Goal: Information Seeking & Learning: Stay updated

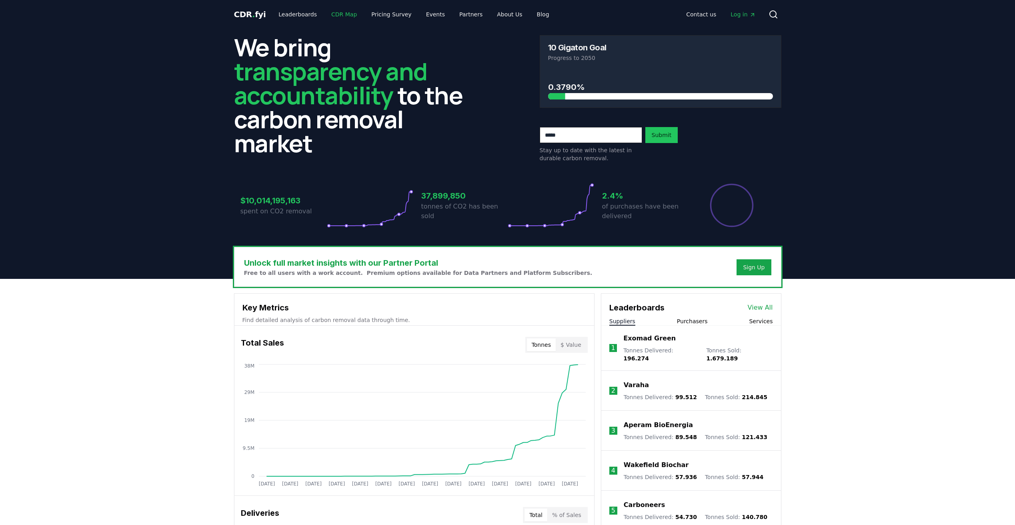
click at [340, 18] on link "CDR Map" at bounding box center [344, 14] width 38 height 14
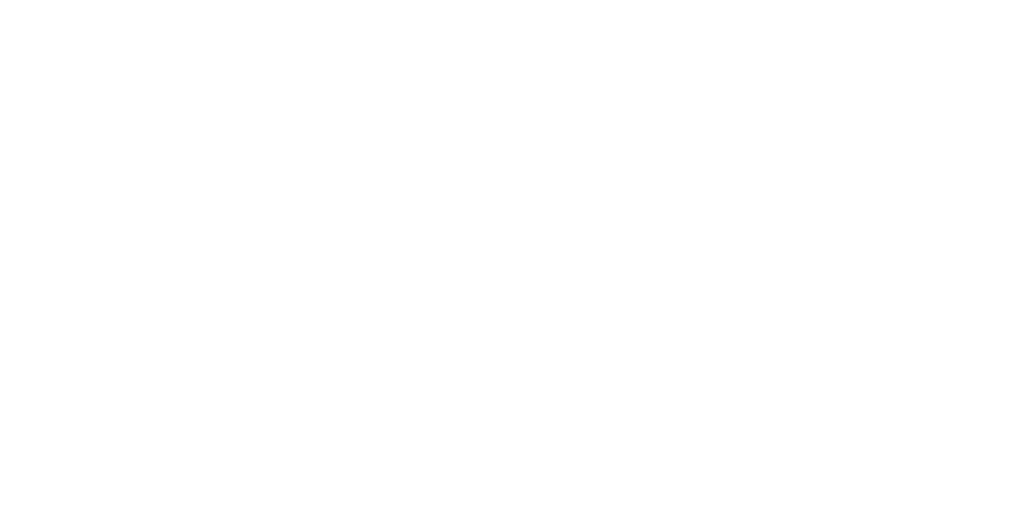
scroll to position [6, 0]
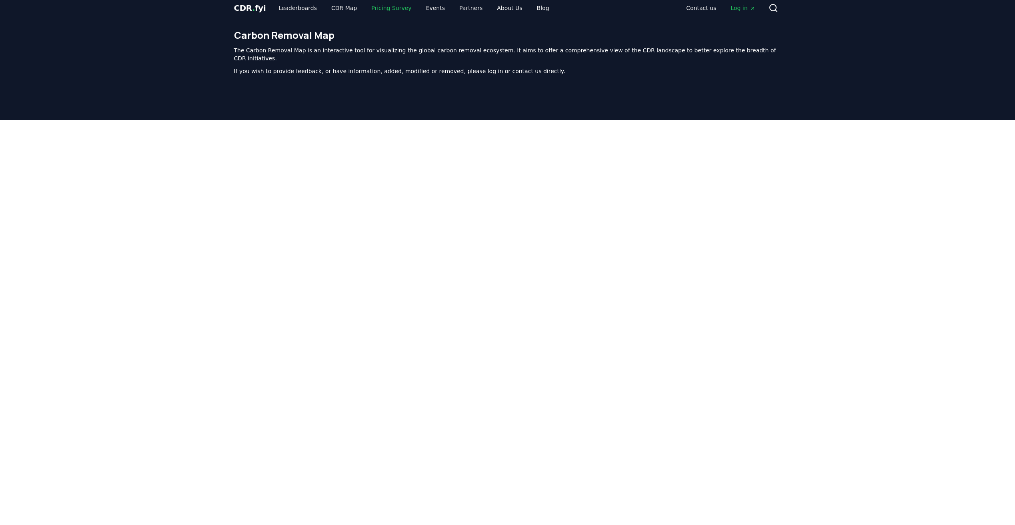
click at [387, 11] on link "Pricing Survey" at bounding box center [391, 8] width 53 height 14
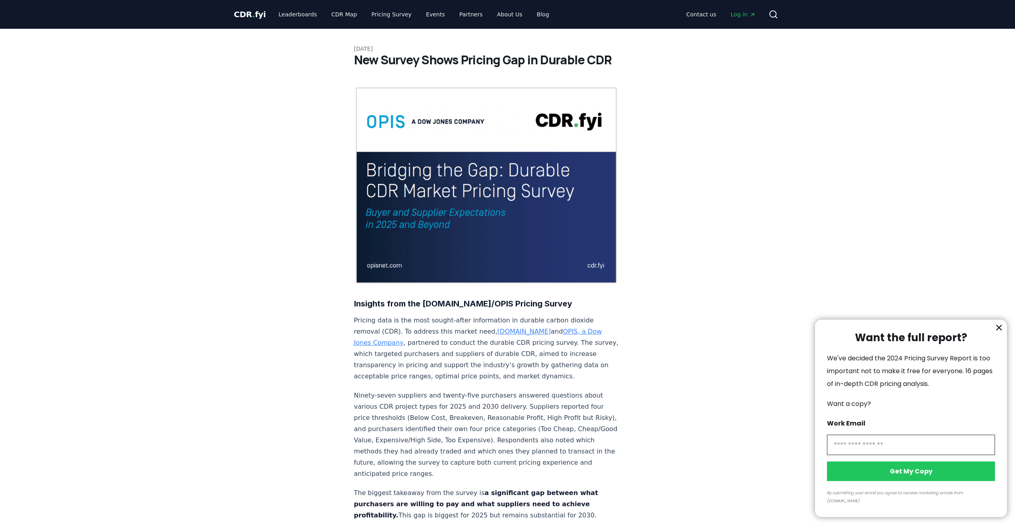
click at [521, 13] on div at bounding box center [507, 262] width 1015 height 525
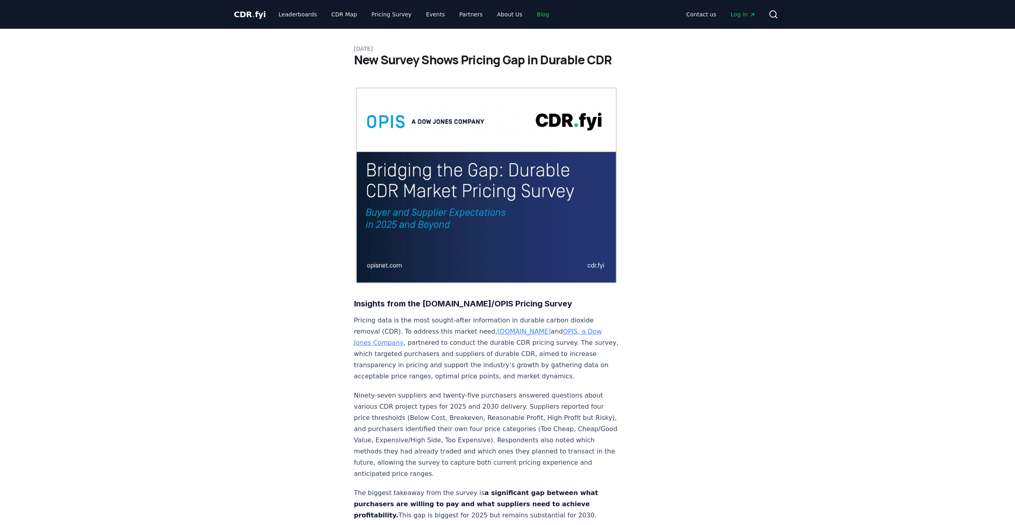
click at [530, 14] on link "Blog" at bounding box center [542, 14] width 25 height 14
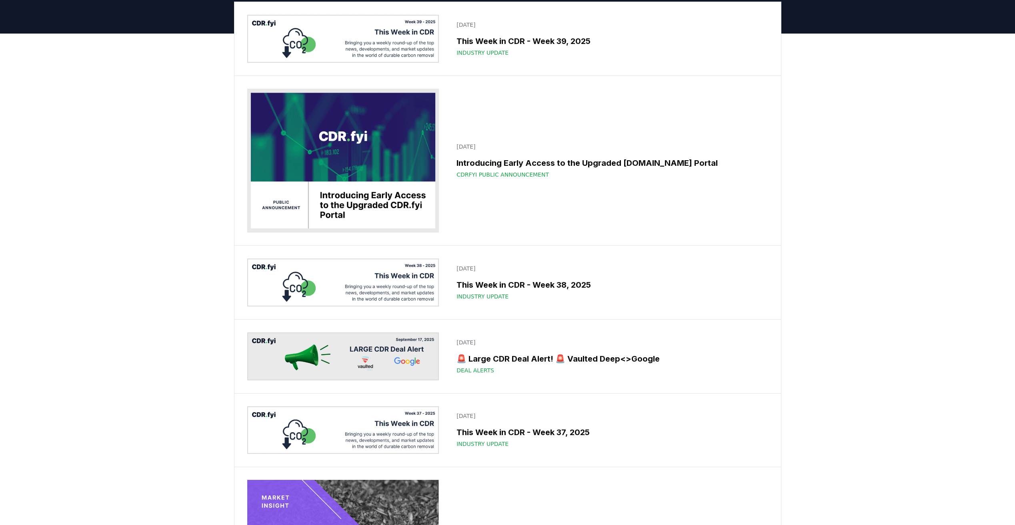
scroll to position [40, 0]
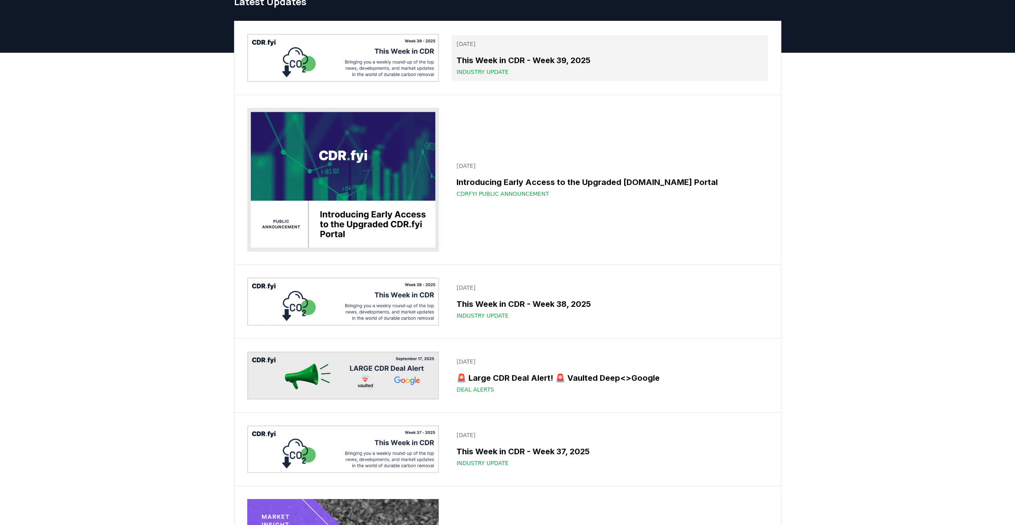
click at [543, 59] on h3 "This Week in CDR - Week 39, 2025" at bounding box center [609, 60] width 306 height 12
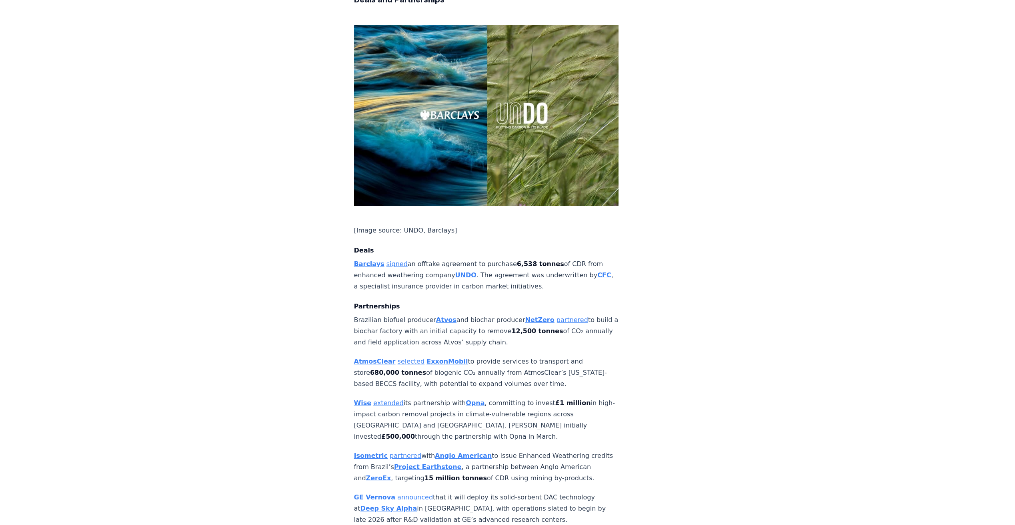
scroll to position [600, 0]
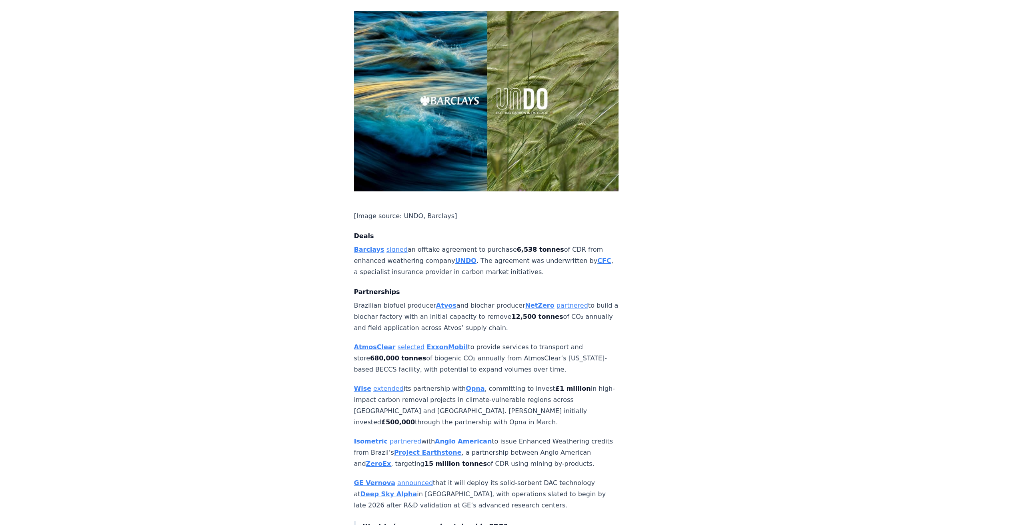
click at [444, 302] on strong "Atvos" at bounding box center [446, 306] width 20 height 8
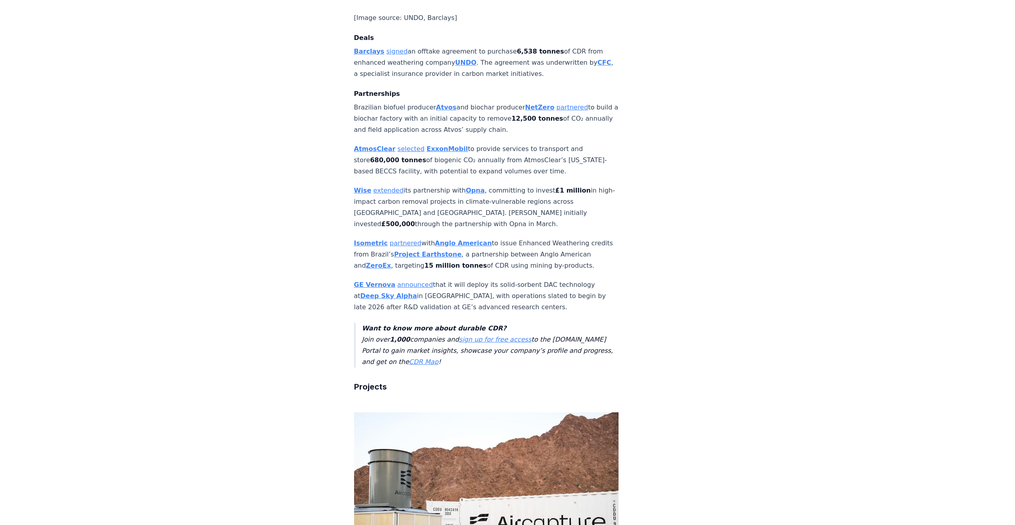
scroll to position [640, 0]
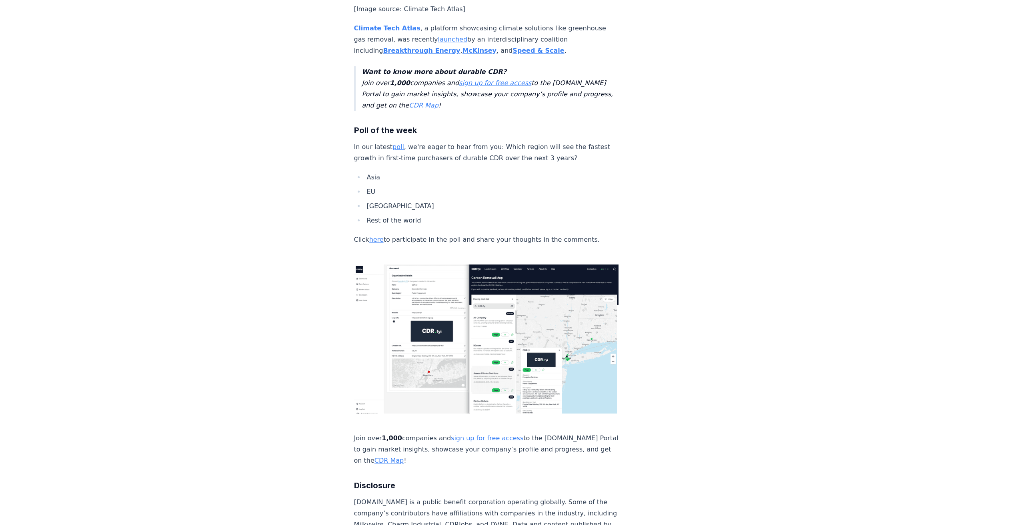
scroll to position [2080, 0]
